Goal: Check status

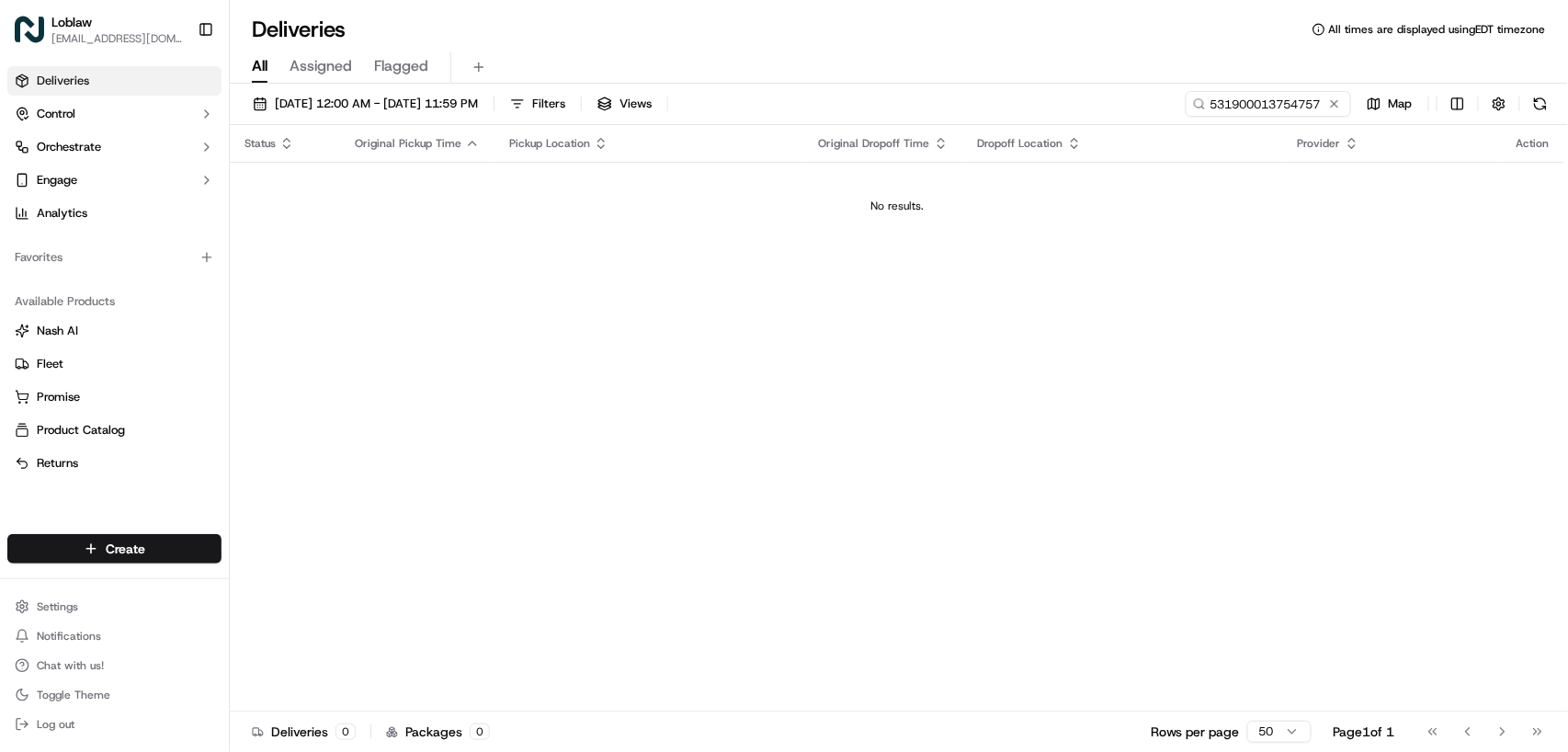
click at [1218, 105] on input "531900013754757" at bounding box center [1268, 104] width 166 height 26
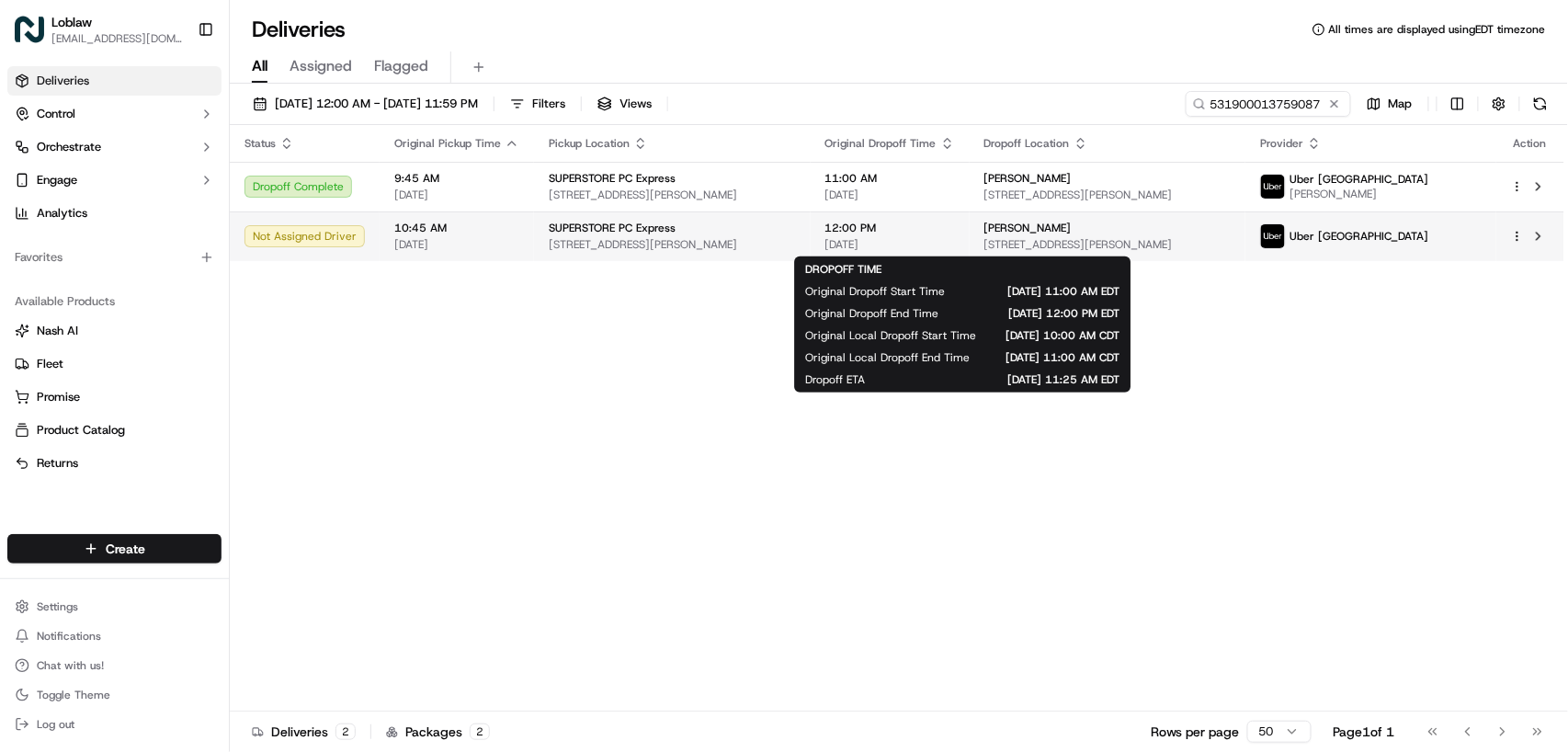
type input "531900013759087"
click at [941, 230] on span "12:00 PM" at bounding box center [890, 228] width 130 height 15
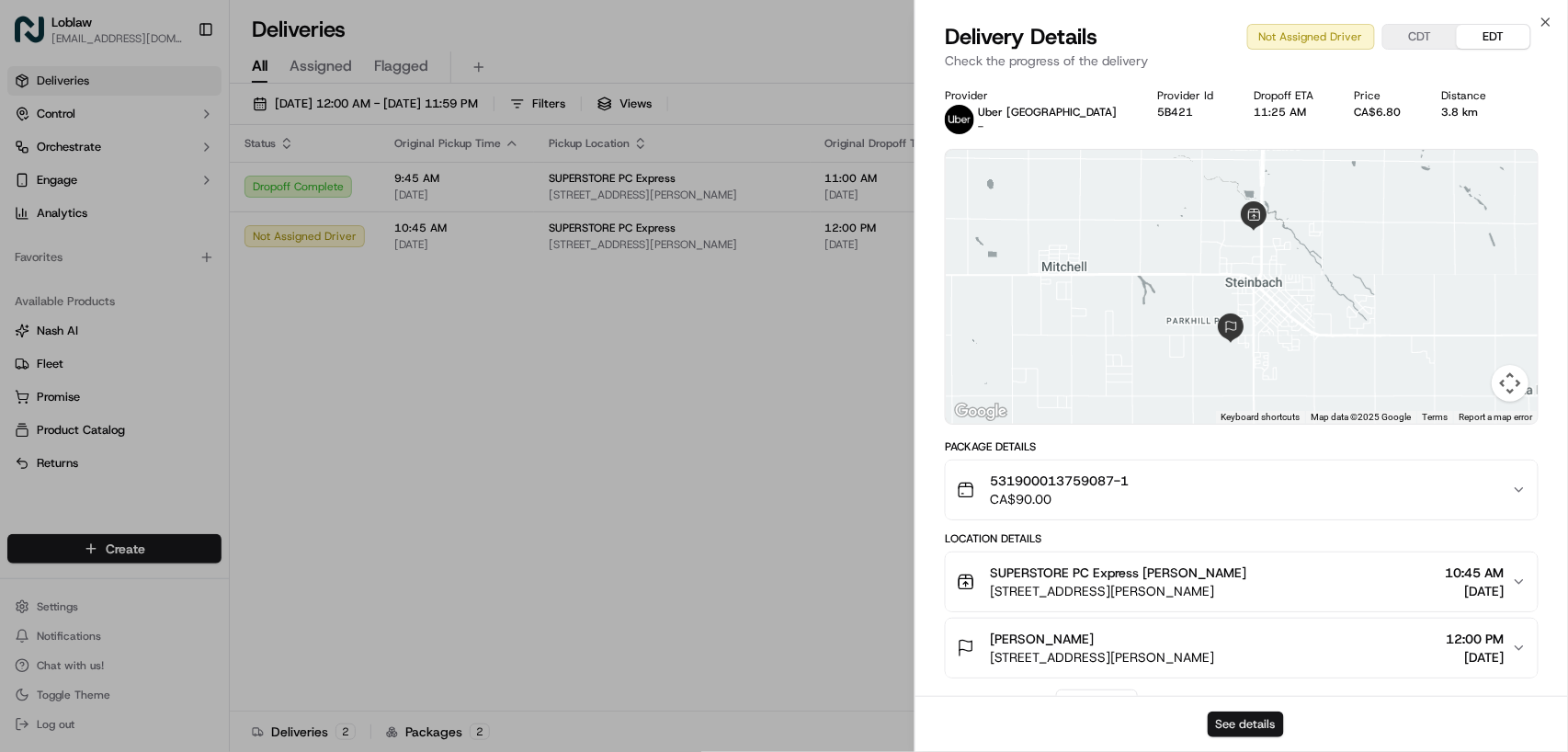
click at [1247, 726] on button "See details" at bounding box center [1245, 724] width 76 height 26
click at [1238, 722] on button "See details" at bounding box center [1245, 724] width 76 height 26
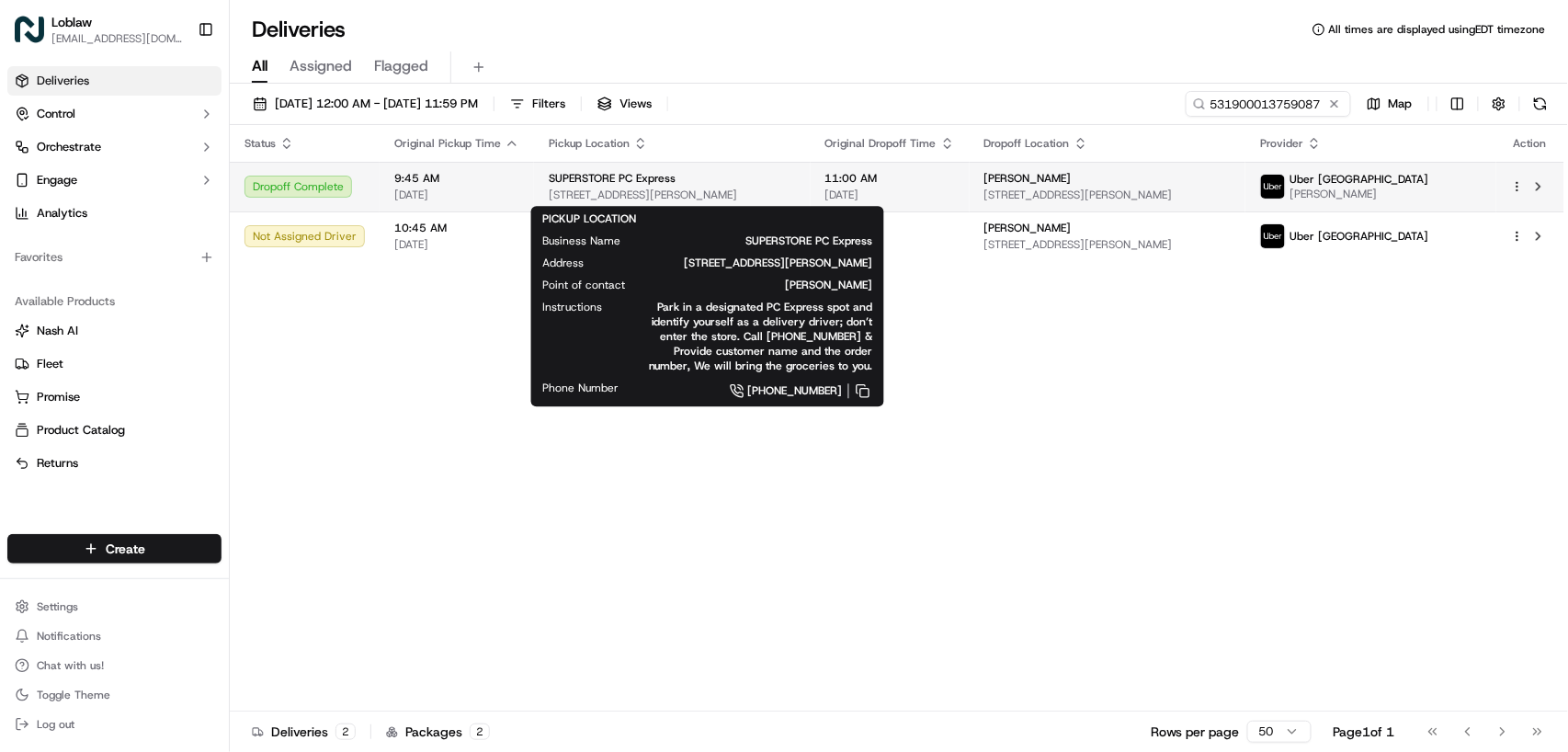
click at [553, 186] on div "SUPERSTORE PC Express [STREET_ADDRESS][PERSON_NAME]" at bounding box center [672, 187] width 247 height 31
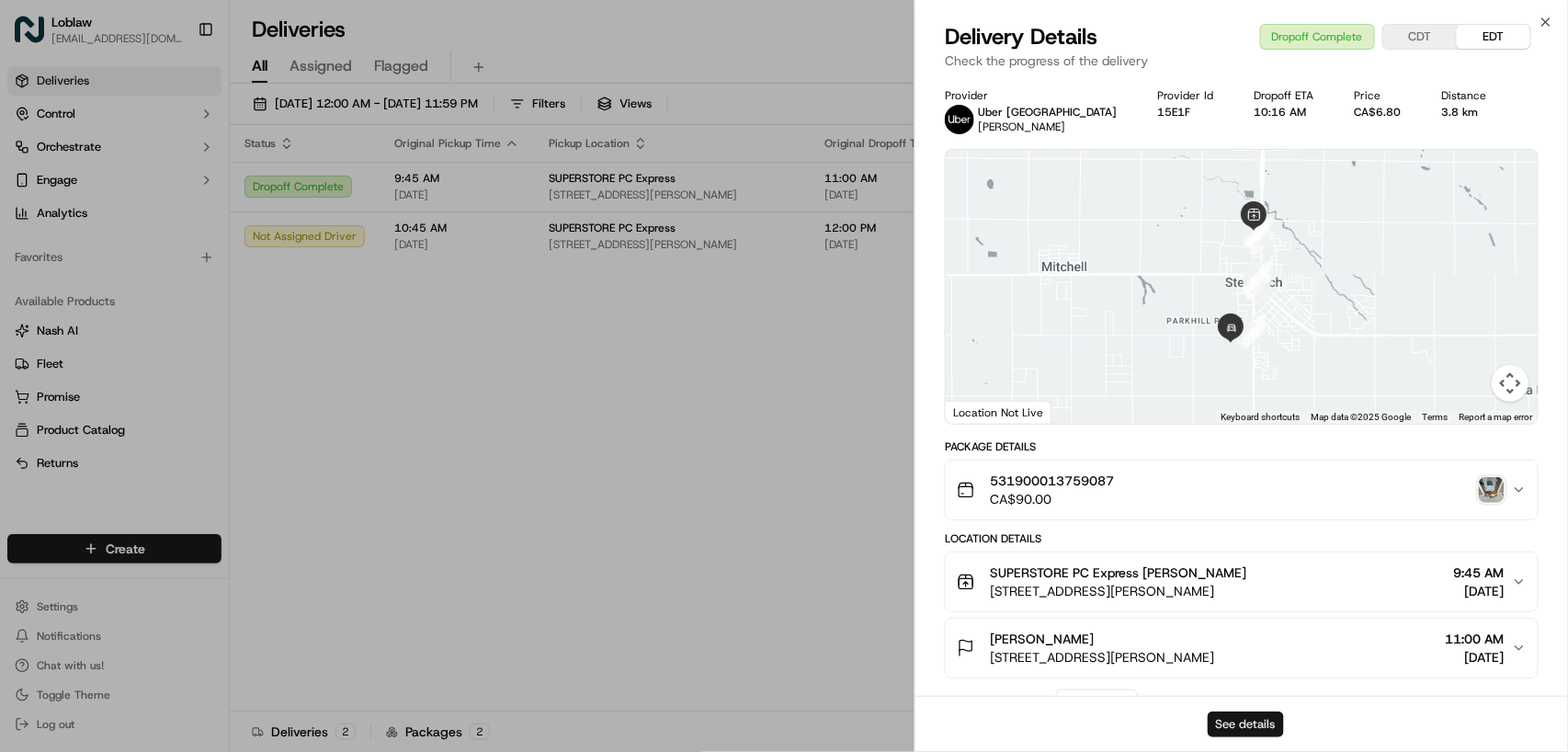
click at [1236, 712] on button "See details" at bounding box center [1245, 724] width 76 height 26
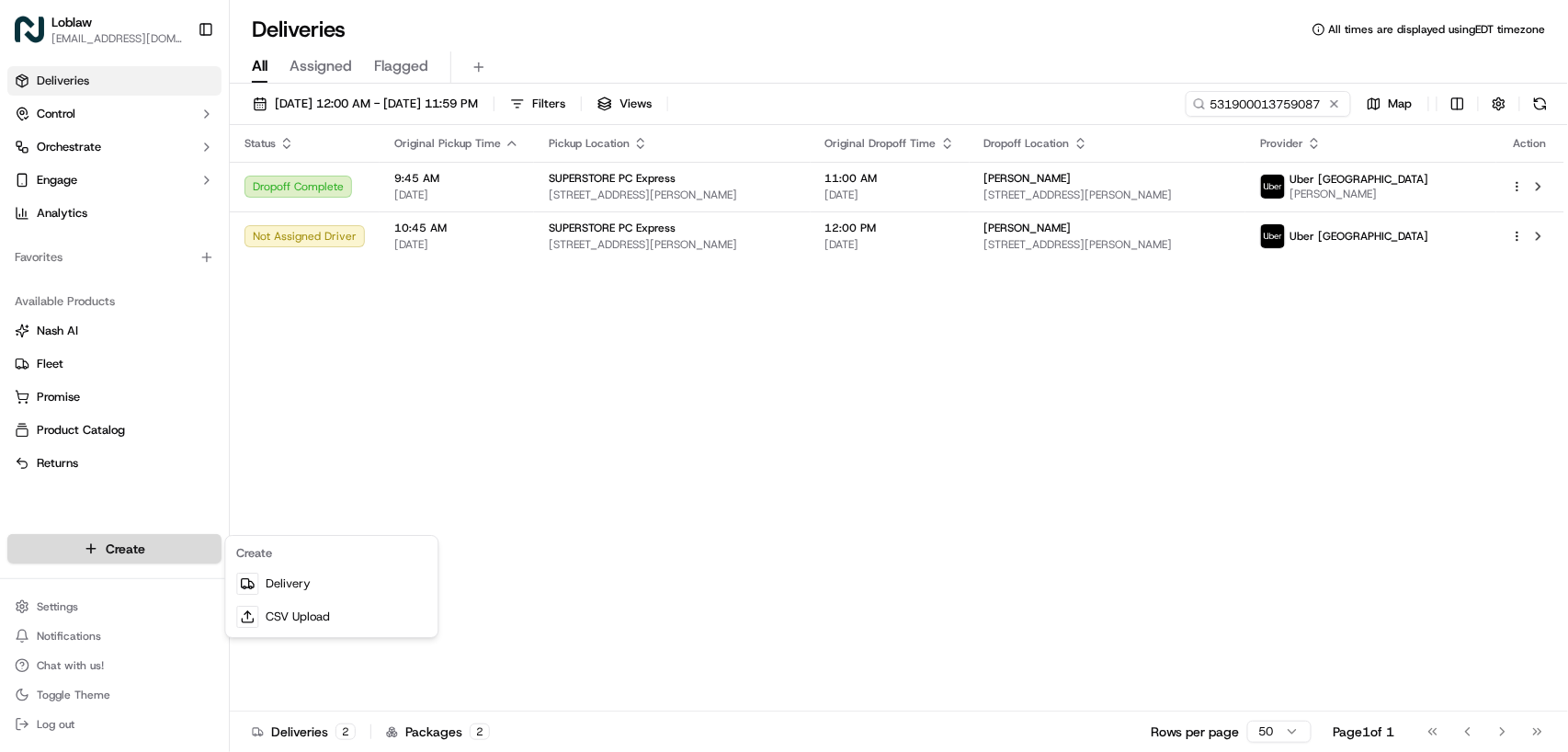
click at [136, 545] on html "Loblaw [EMAIL_ADDRESS][DOMAIN_NAME] Toggle Sidebar Deliveries Control Orchestra…" at bounding box center [784, 376] width 1568 height 752
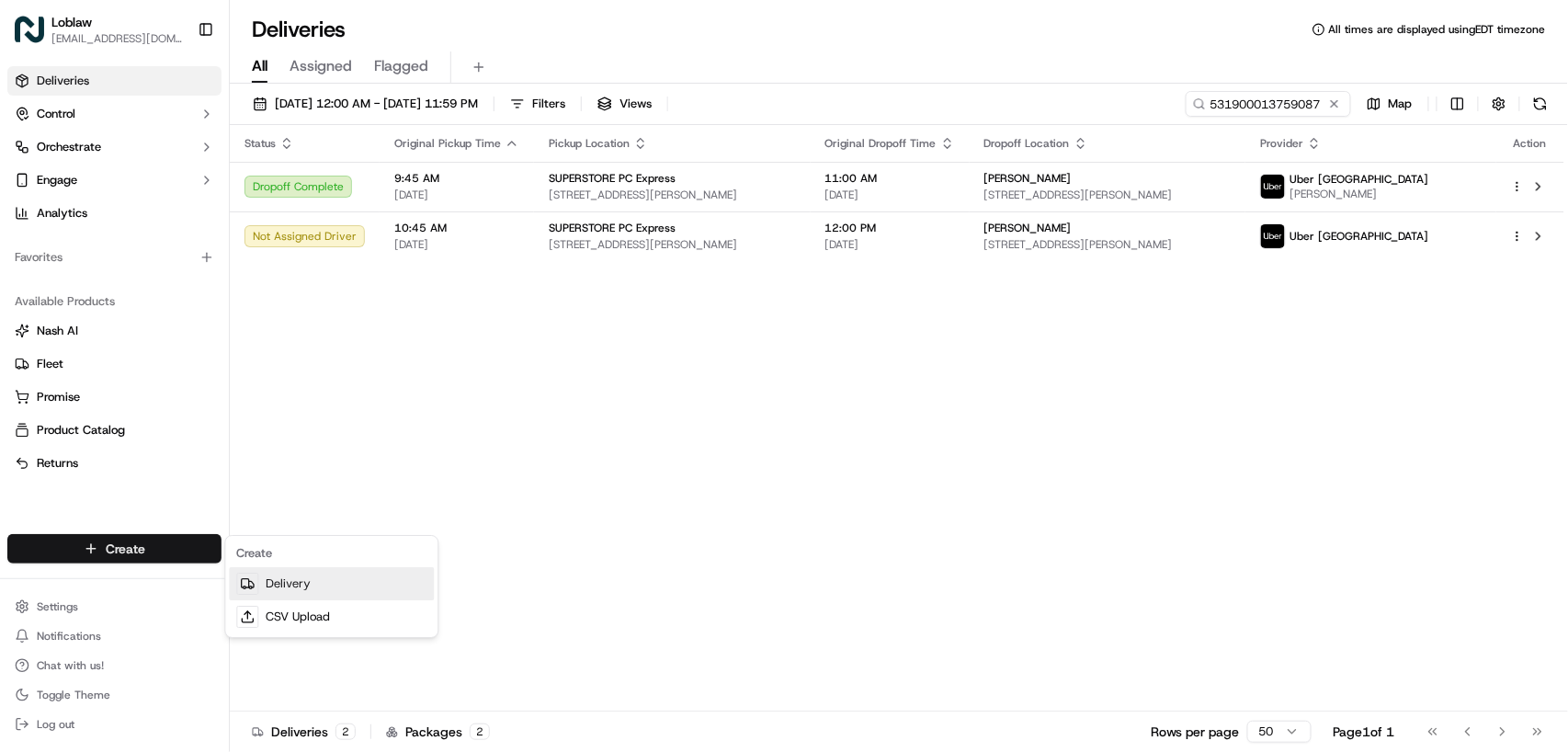
click at [285, 586] on link "Delivery" at bounding box center [330, 584] width 205 height 33
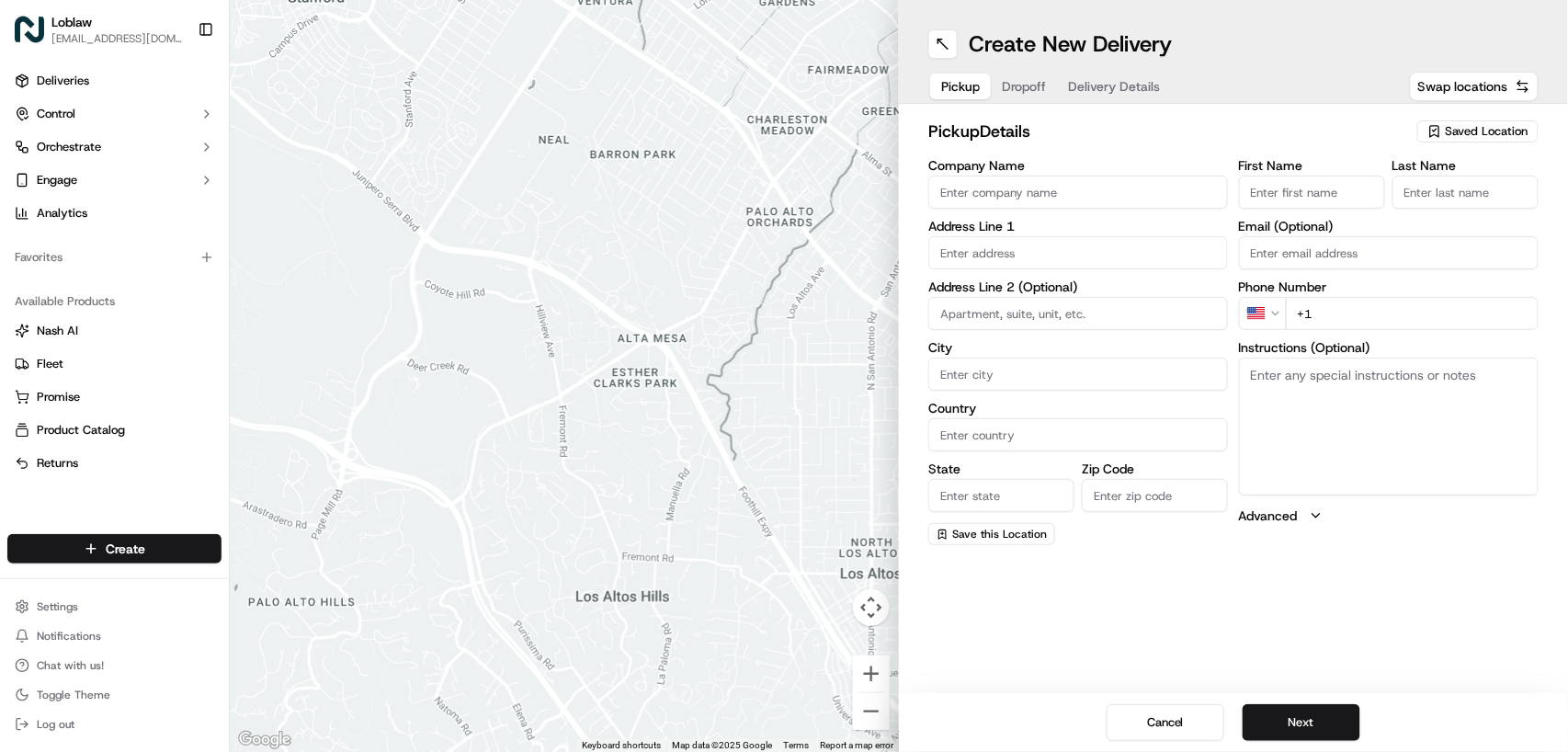
click at [1007, 187] on input "Company Name" at bounding box center [1078, 193] width 300 height 33
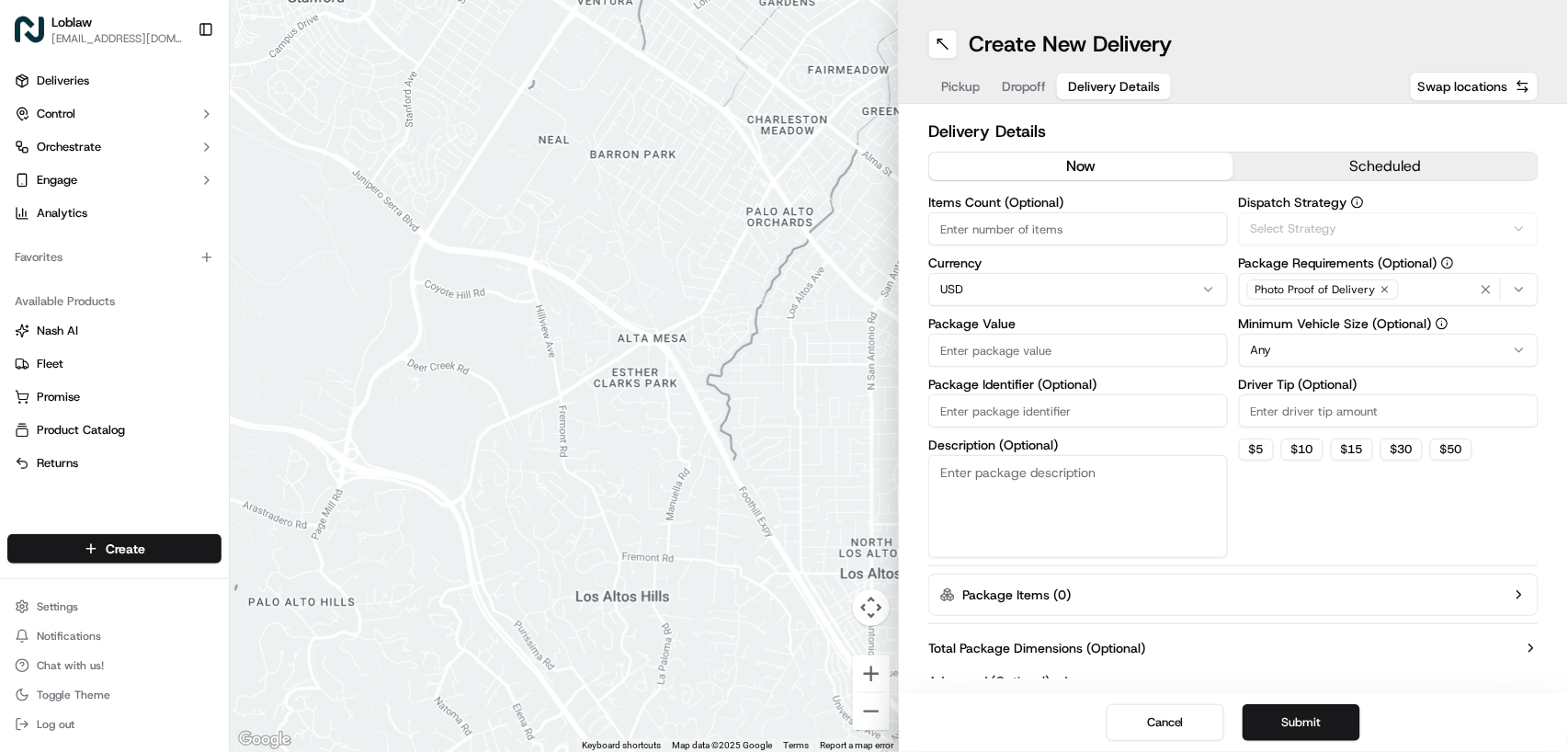
click at [1081, 87] on span "Delivery Details" at bounding box center [1114, 86] width 92 height 19
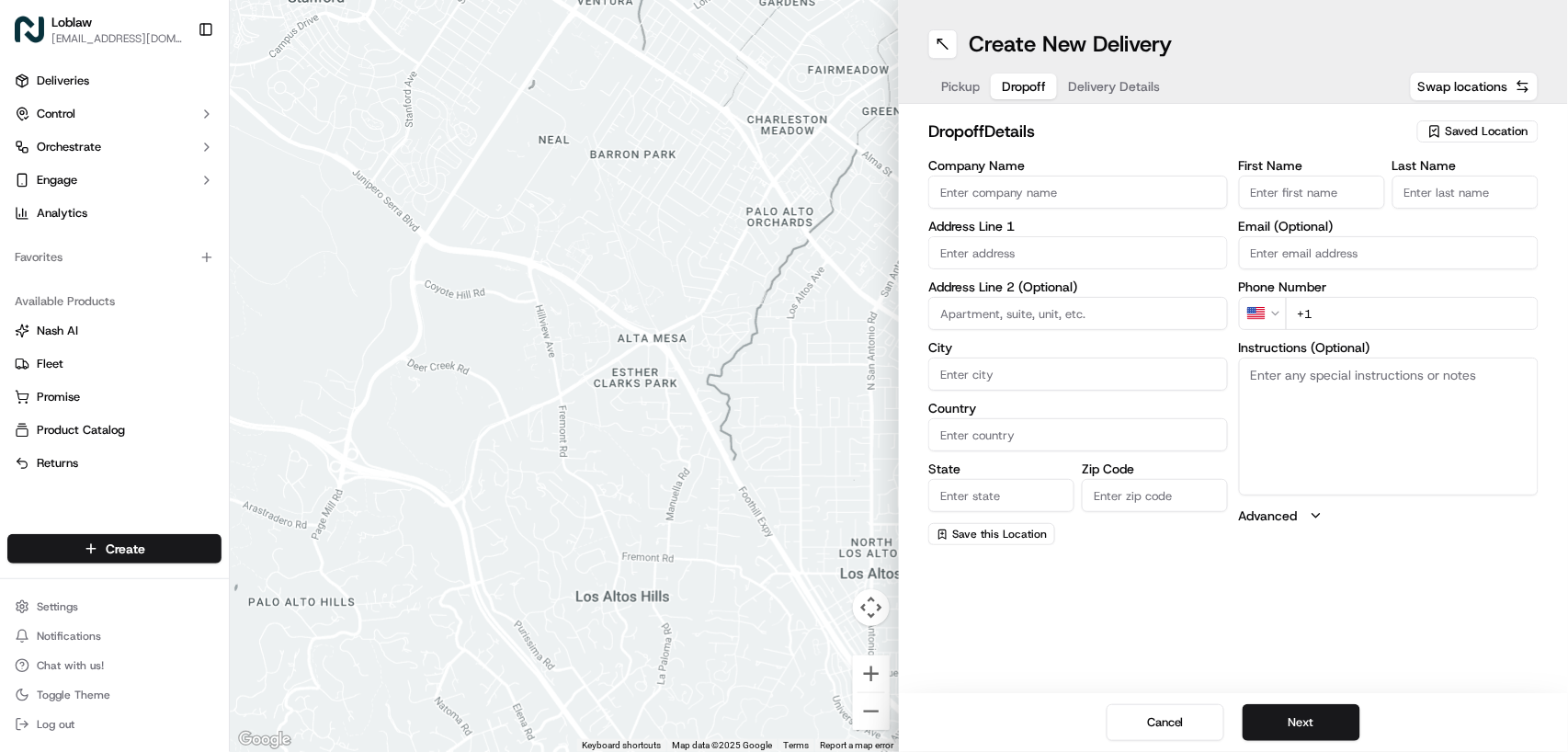
click at [1018, 93] on span "Dropoff" at bounding box center [1024, 86] width 44 height 19
click at [958, 88] on span "Pickup" at bounding box center [961, 86] width 39 height 19
click at [1159, 731] on button "Cancel" at bounding box center [1164, 722] width 118 height 37
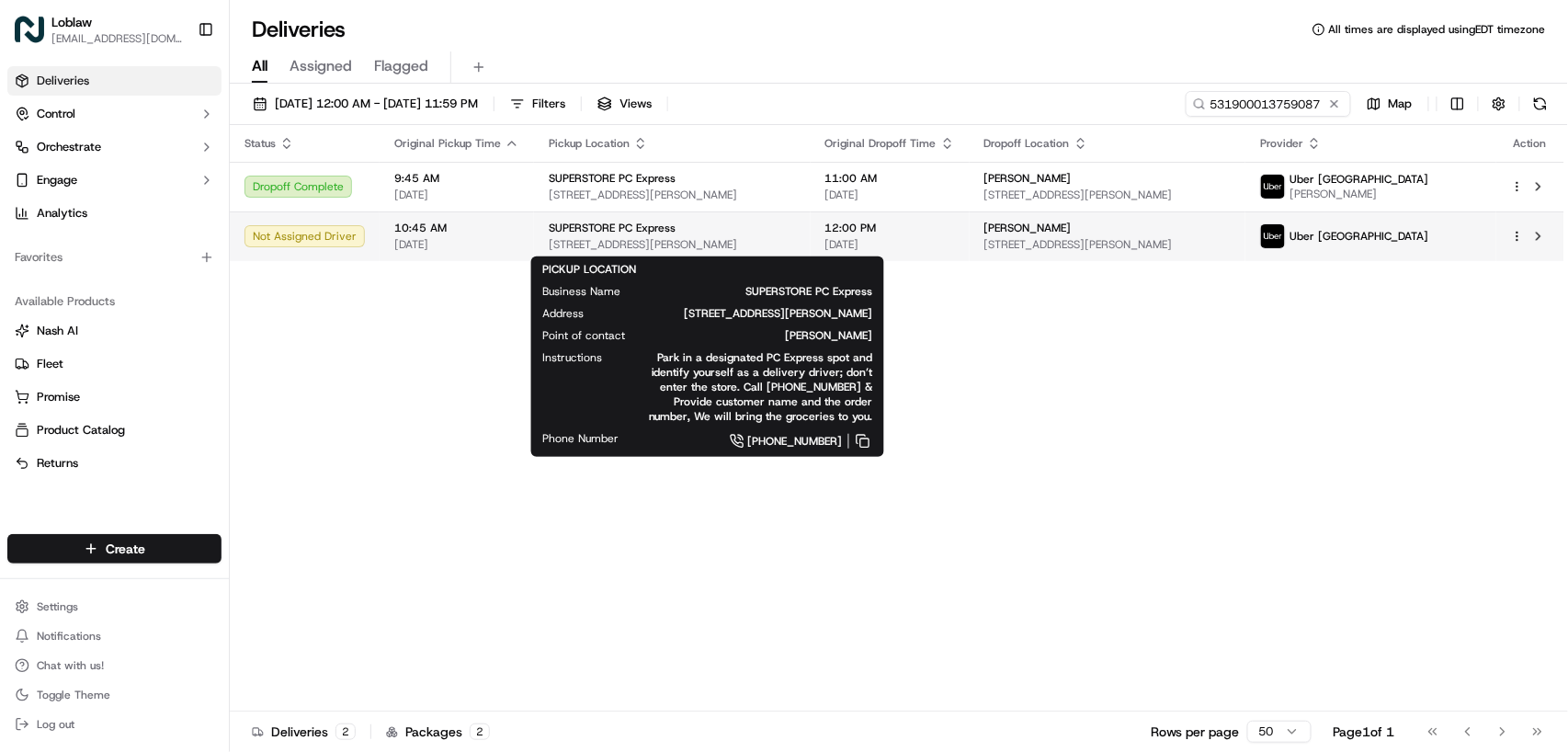
click at [628, 244] on span "[STREET_ADDRESS][PERSON_NAME]" at bounding box center [672, 244] width 247 height 15
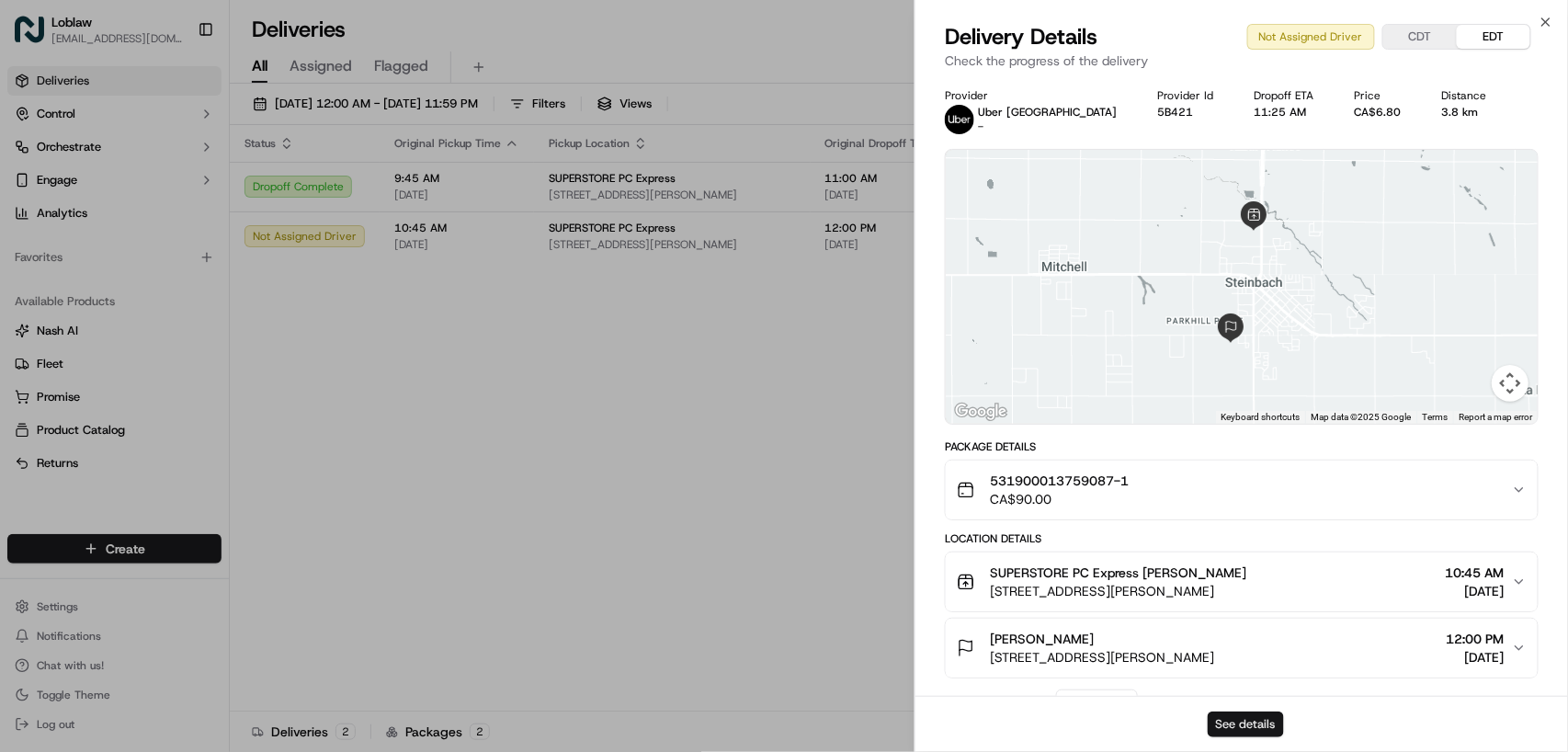
click at [1226, 718] on button "See details" at bounding box center [1245, 724] width 76 height 26
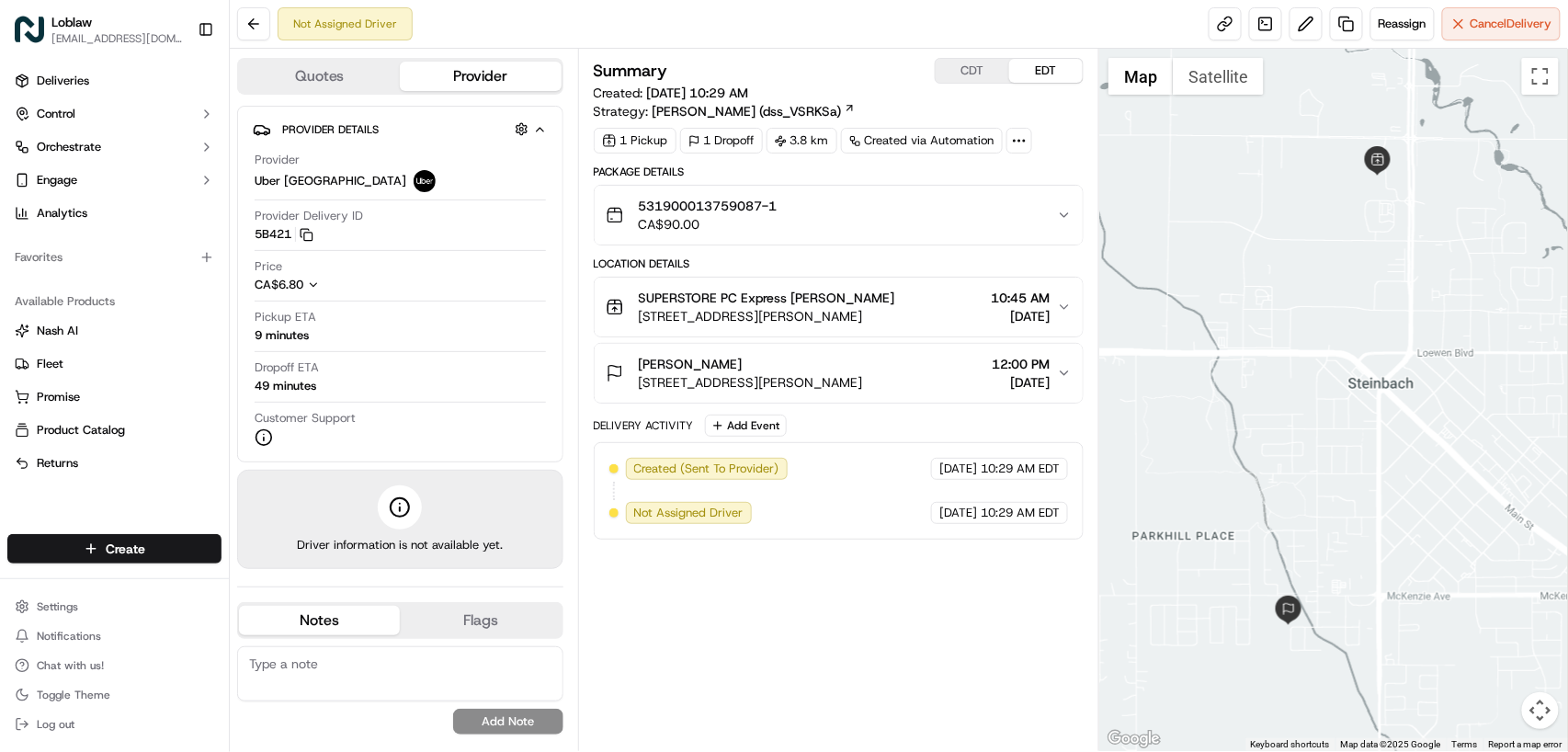
click at [1027, 218] on div "531900013759087-1 CA$90.00" at bounding box center [831, 215] width 452 height 37
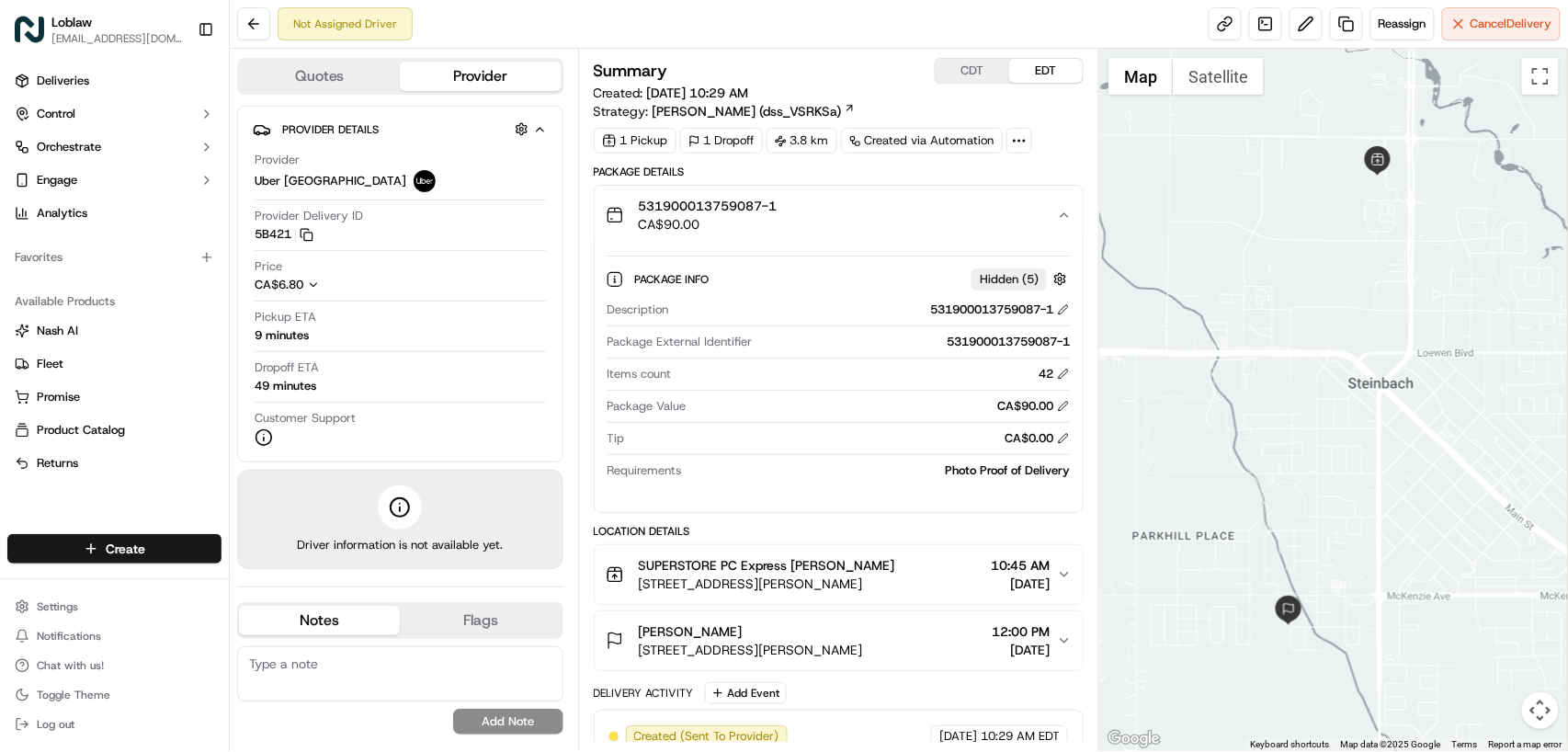
click at [24, 500] on div "Deliveries Control Orchestrate Engage Analytics Favorites Available Products [P…" at bounding box center [114, 289] width 229 height 460
